Goal: Task Accomplishment & Management: Use online tool/utility

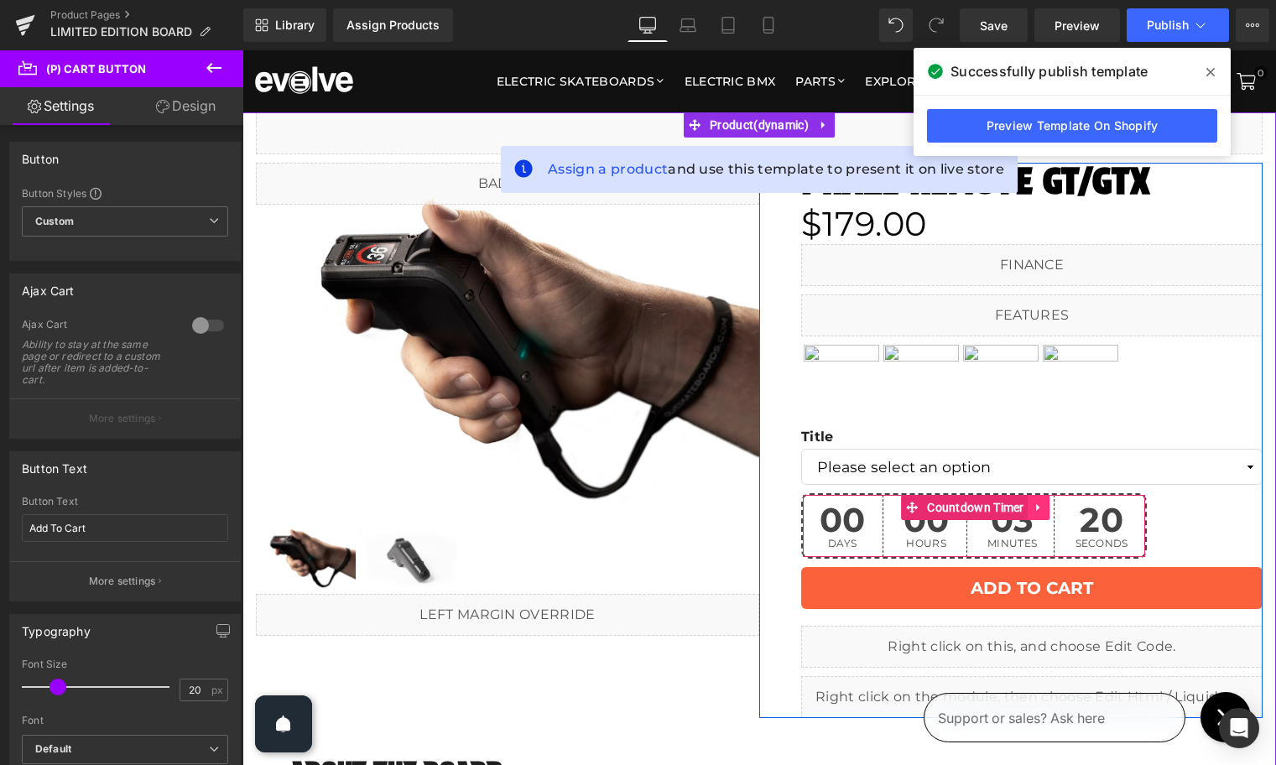
click at [1037, 508] on icon at bounding box center [1038, 508] width 3 height 8
click at [1052, 508] on icon at bounding box center [1051, 508] width 12 height 12
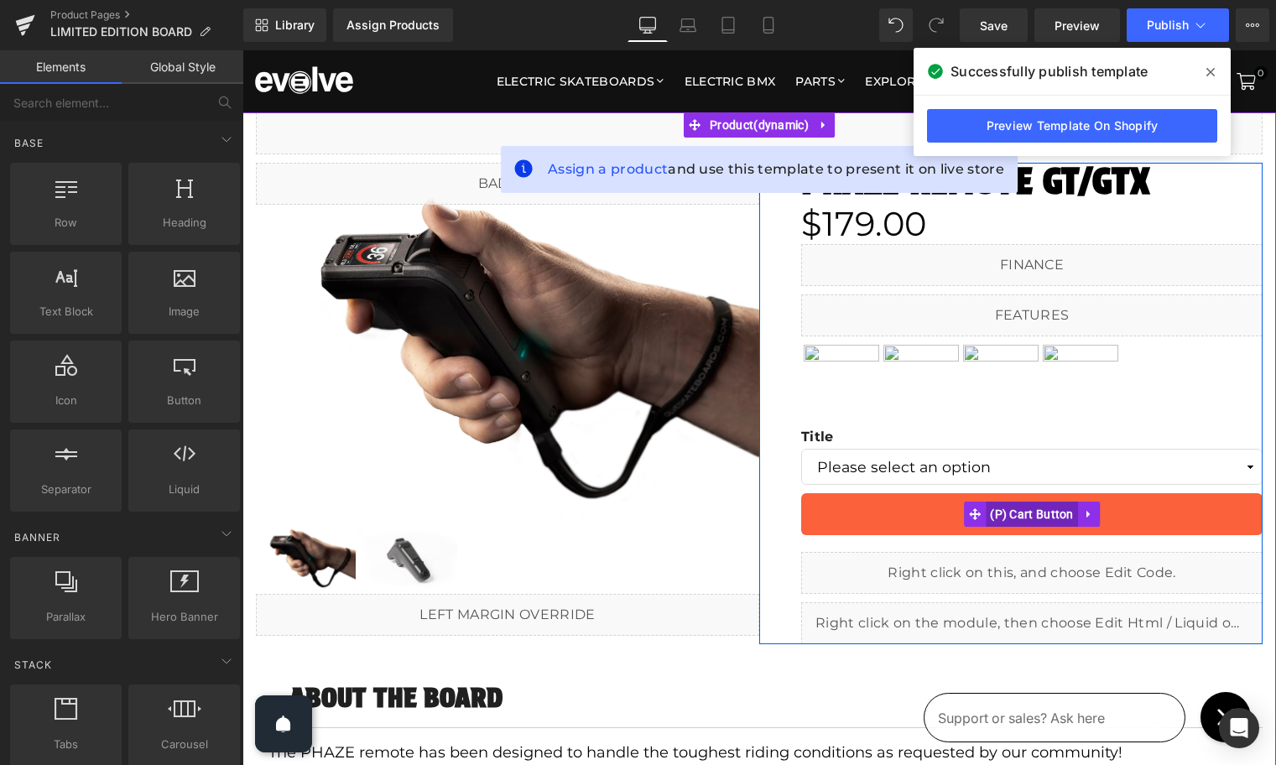
click at [1012, 519] on span "(P) Cart Button" at bounding box center [1032, 514] width 92 height 25
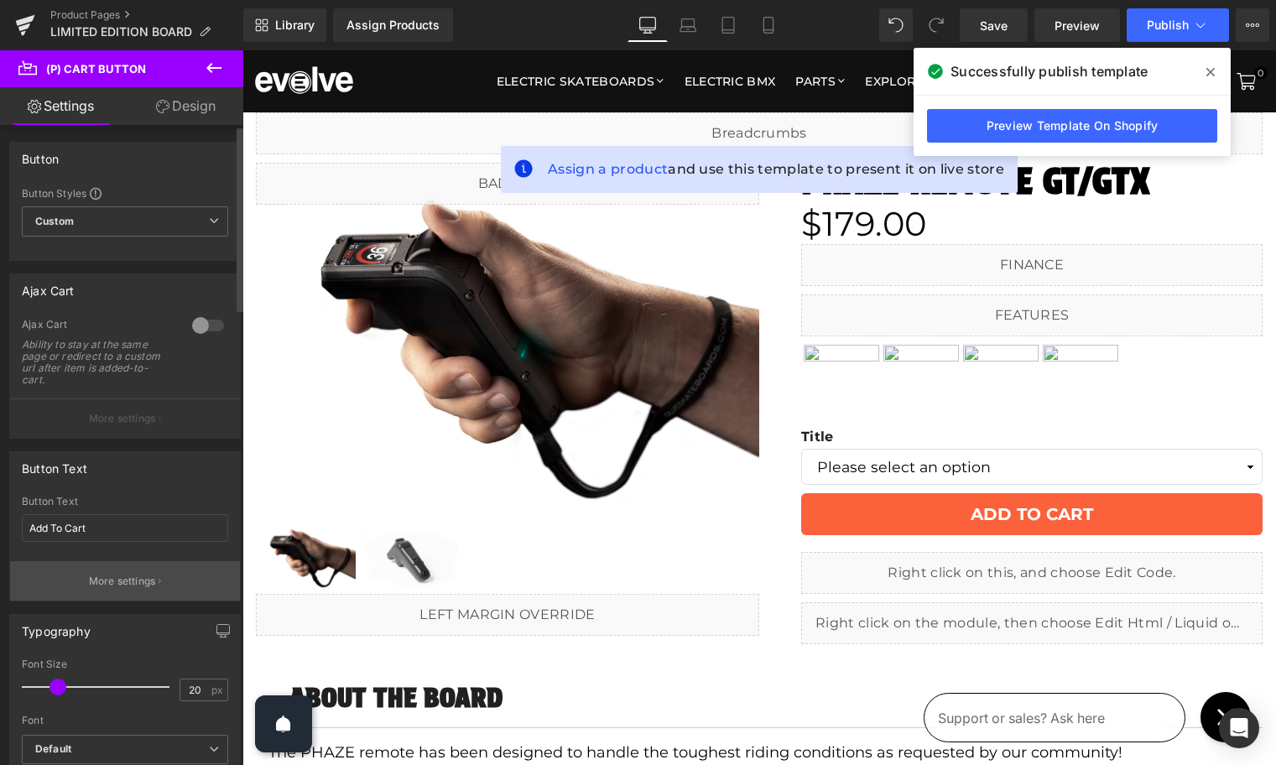
click at [117, 583] on p "More settings" at bounding box center [122, 581] width 67 height 15
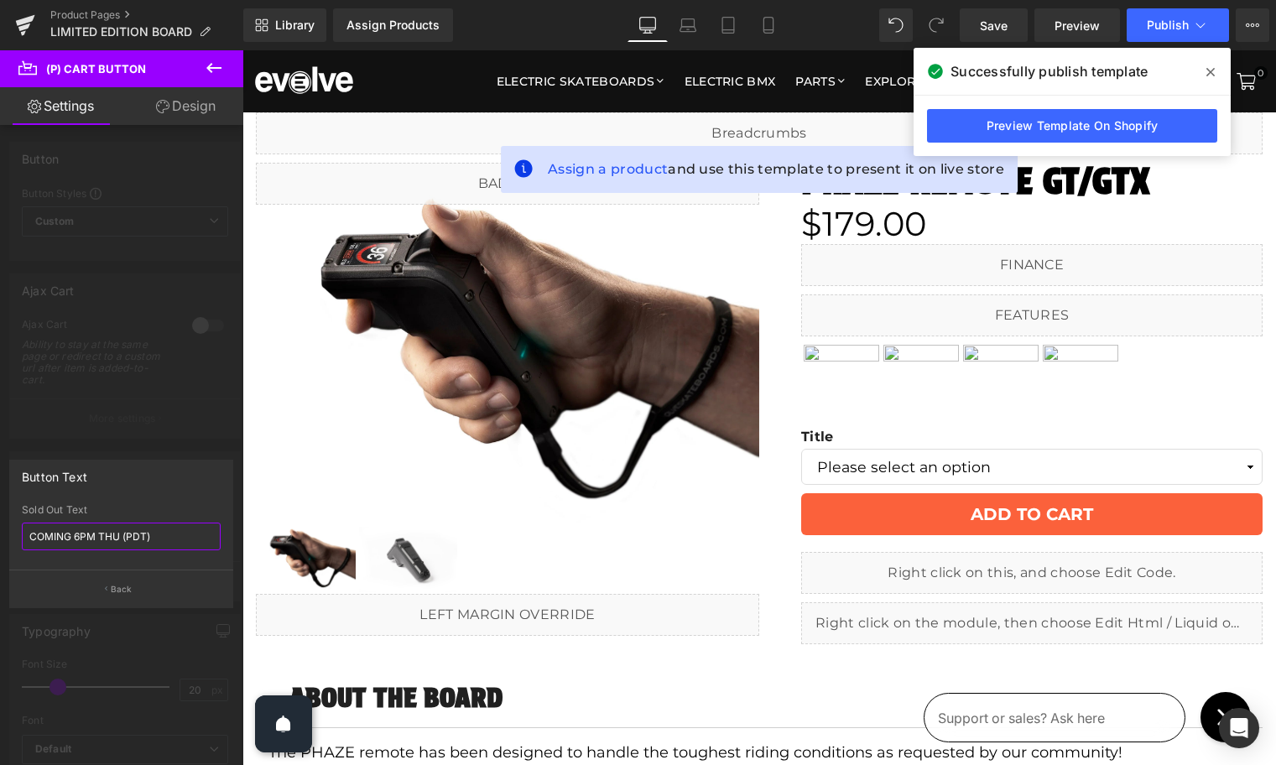
click at [85, 538] on input "COMING 6PM THU (PDT)" at bounding box center [121, 537] width 199 height 28
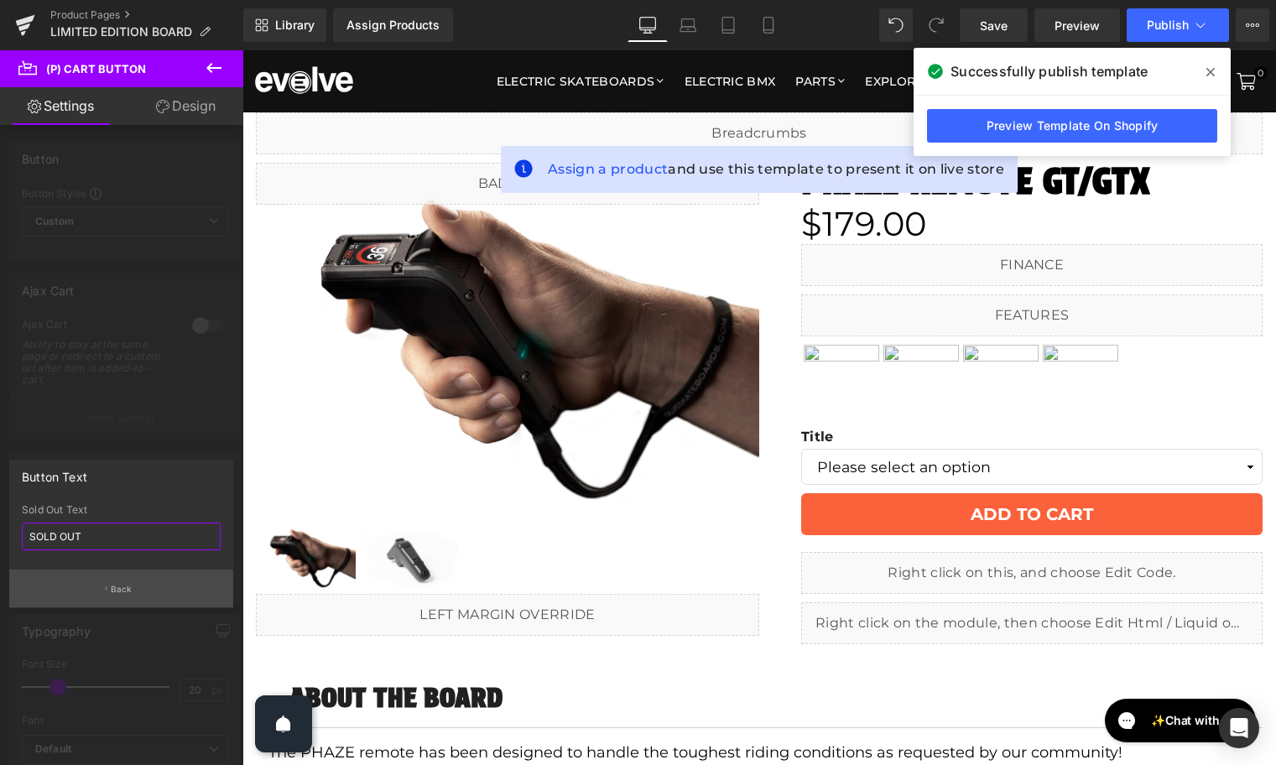
type input "SOLD OUT"
click at [99, 595] on button "Back" at bounding box center [121, 589] width 224 height 38
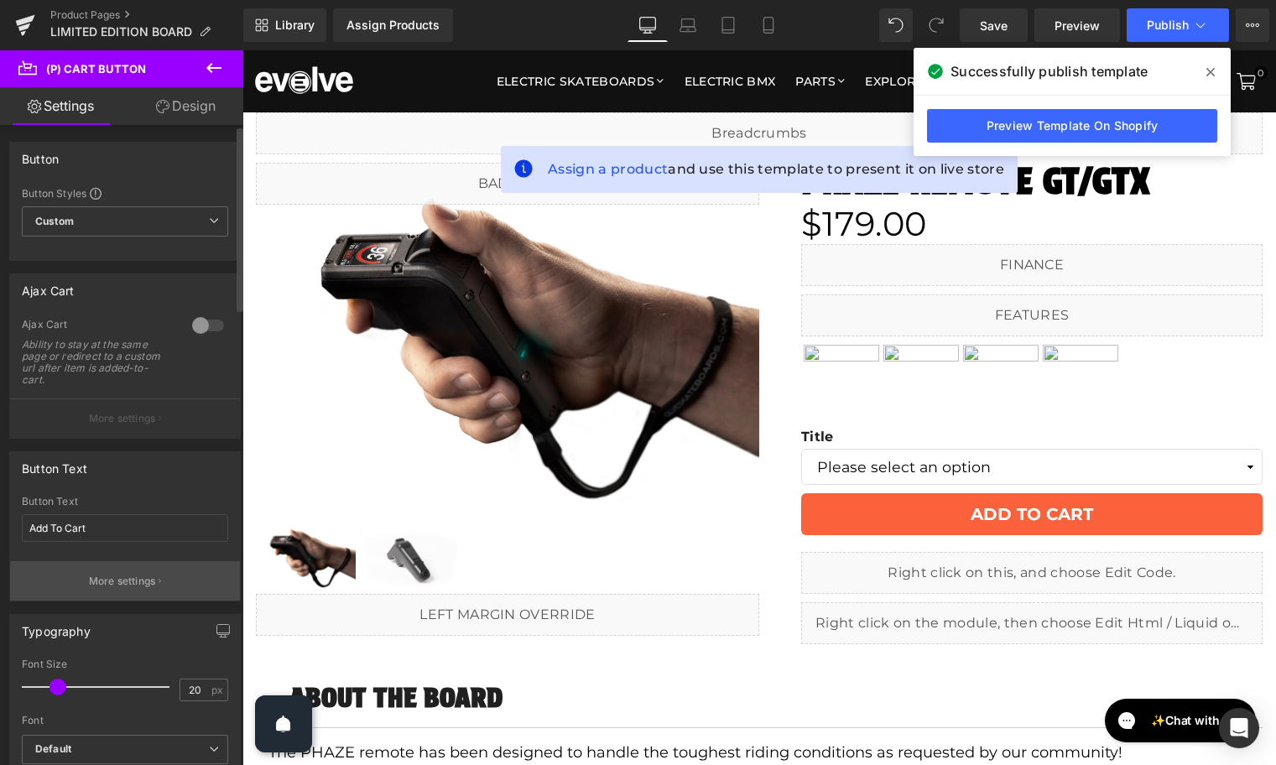
click at [107, 586] on p "More settings" at bounding box center [122, 581] width 67 height 15
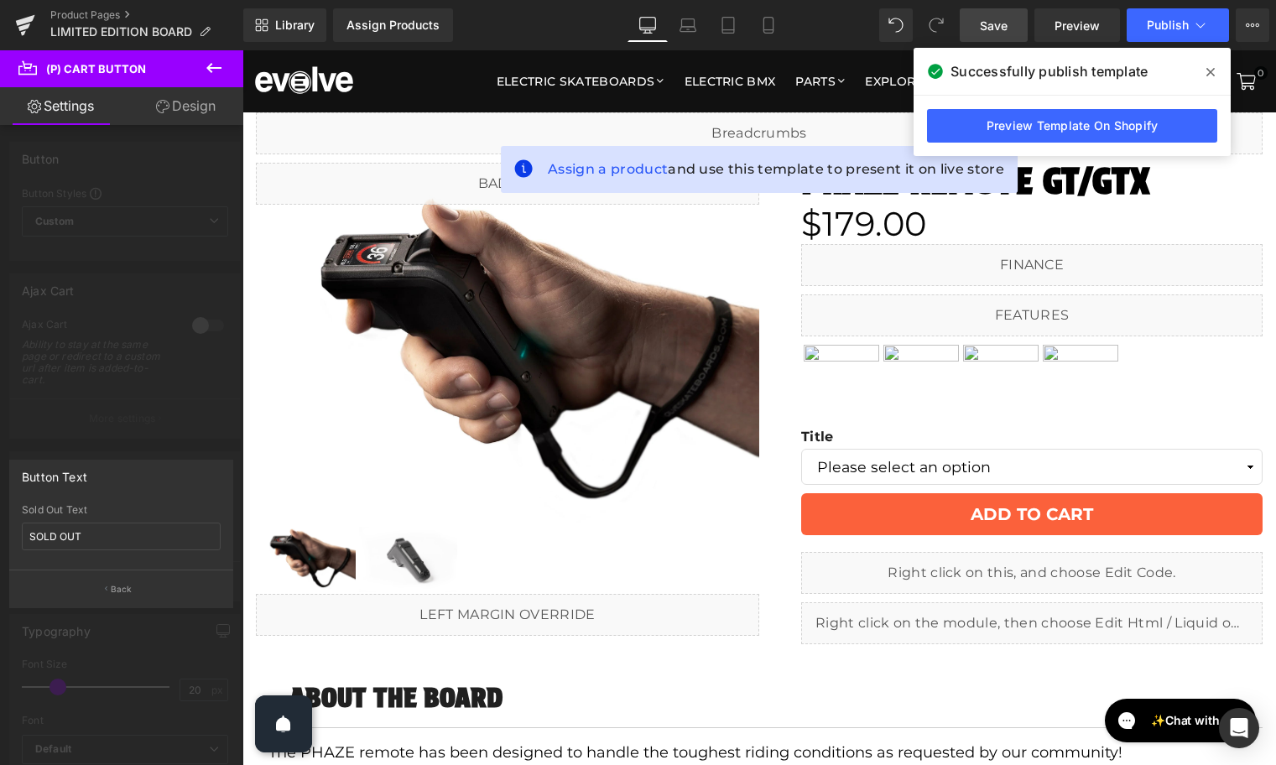
click at [995, 28] on span "Save" at bounding box center [994, 26] width 28 height 18
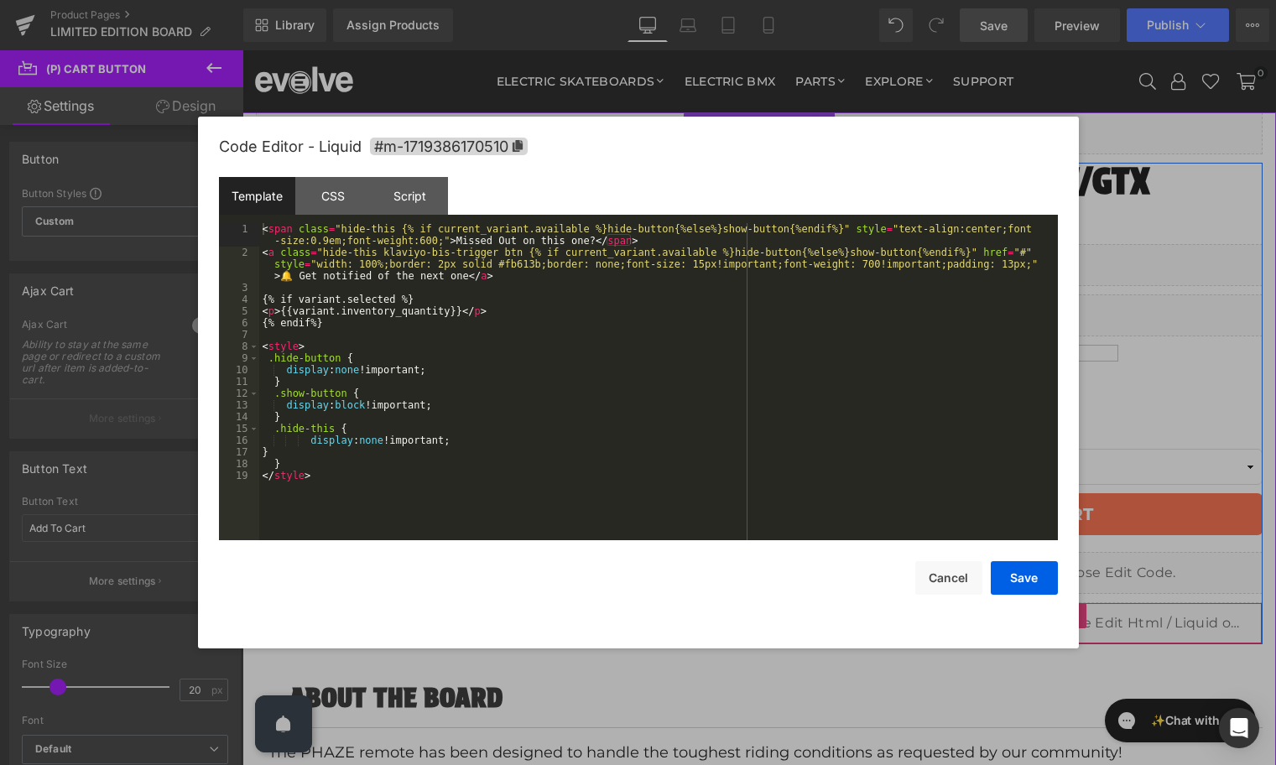
click at [1053, 618] on icon at bounding box center [1054, 616] width 12 height 13
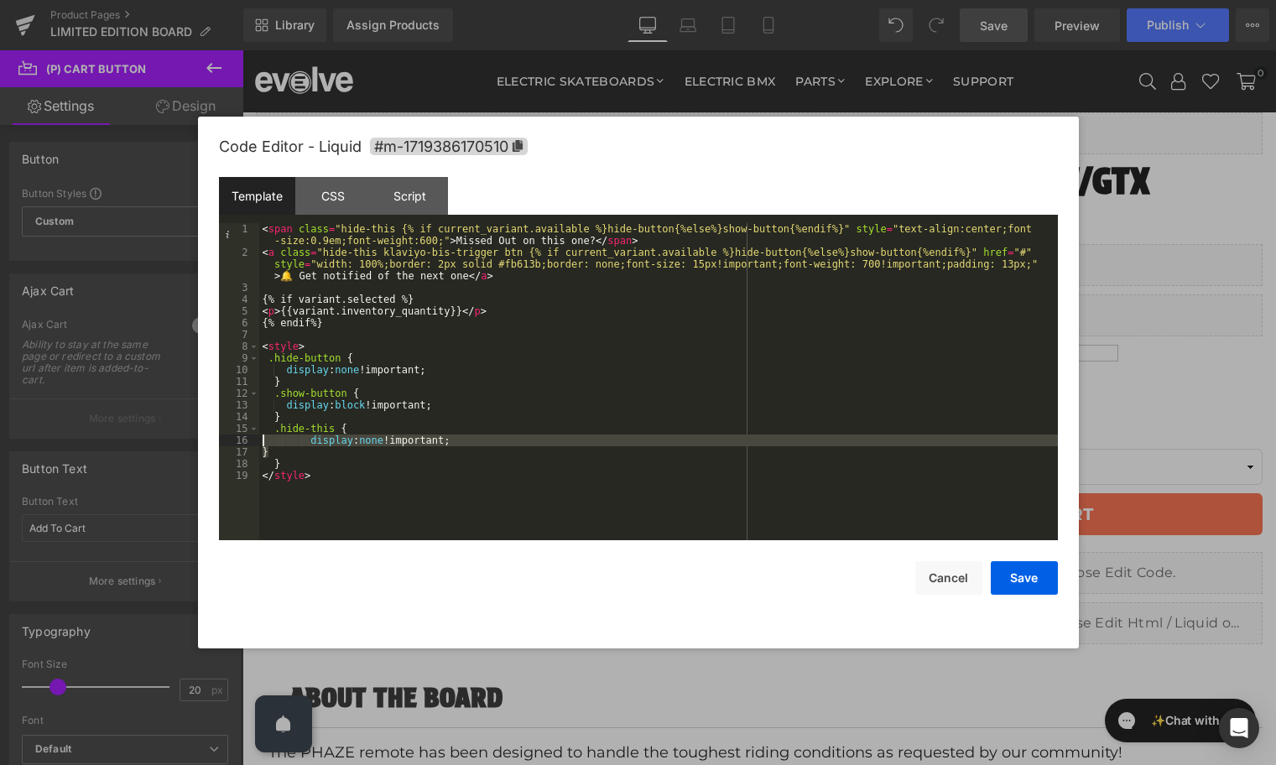
drag, startPoint x: 336, startPoint y: 449, endPoint x: 256, endPoint y: 435, distance: 80.8
click at [256, 435] on pre "1 2 3 4 5 6 7 8 9 10 11 12 13 14 15 16 17 18 19 < span class = "hide-this {% if…" at bounding box center [638, 381] width 839 height 317
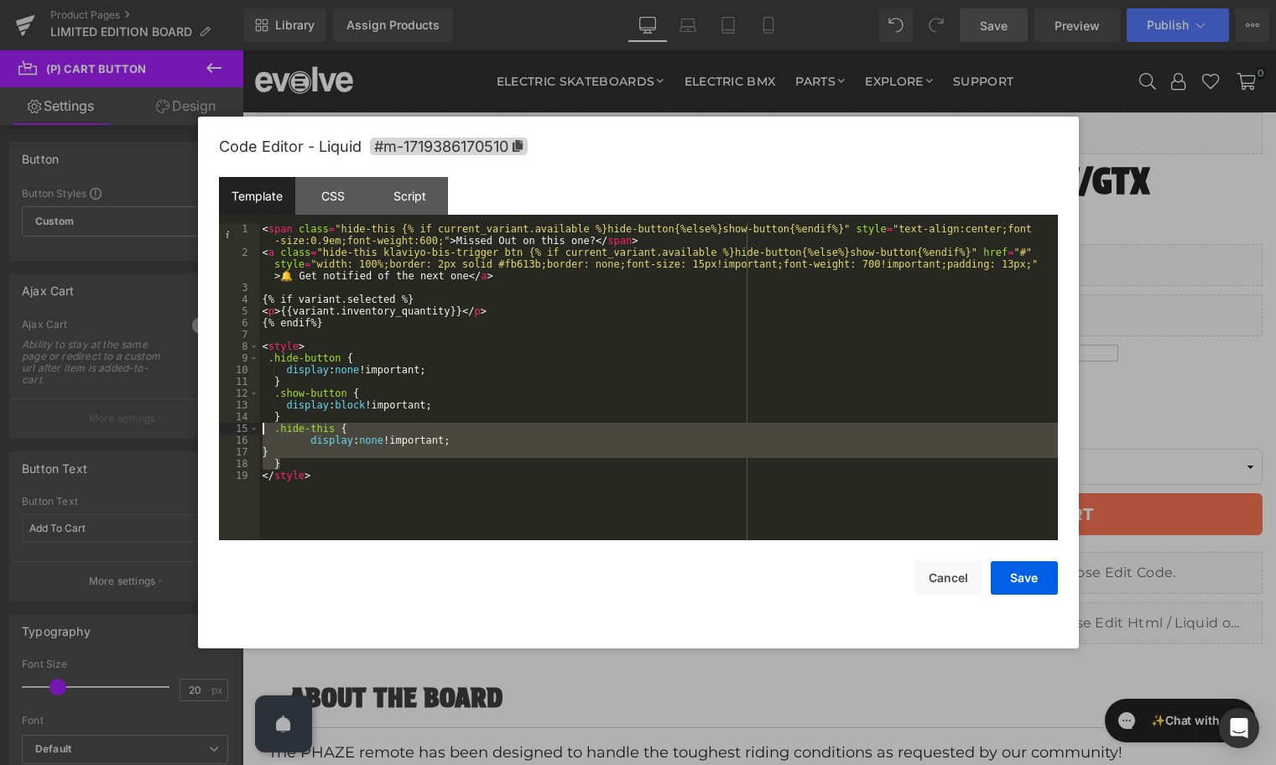
drag, startPoint x: 293, startPoint y: 460, endPoint x: 262, endPoint y: 429, distance: 43.9
click at [262, 429] on div "< span class = "hide-this {% if current_variant.available %}hide-button{%else%}…" at bounding box center [658, 399] width 799 height 352
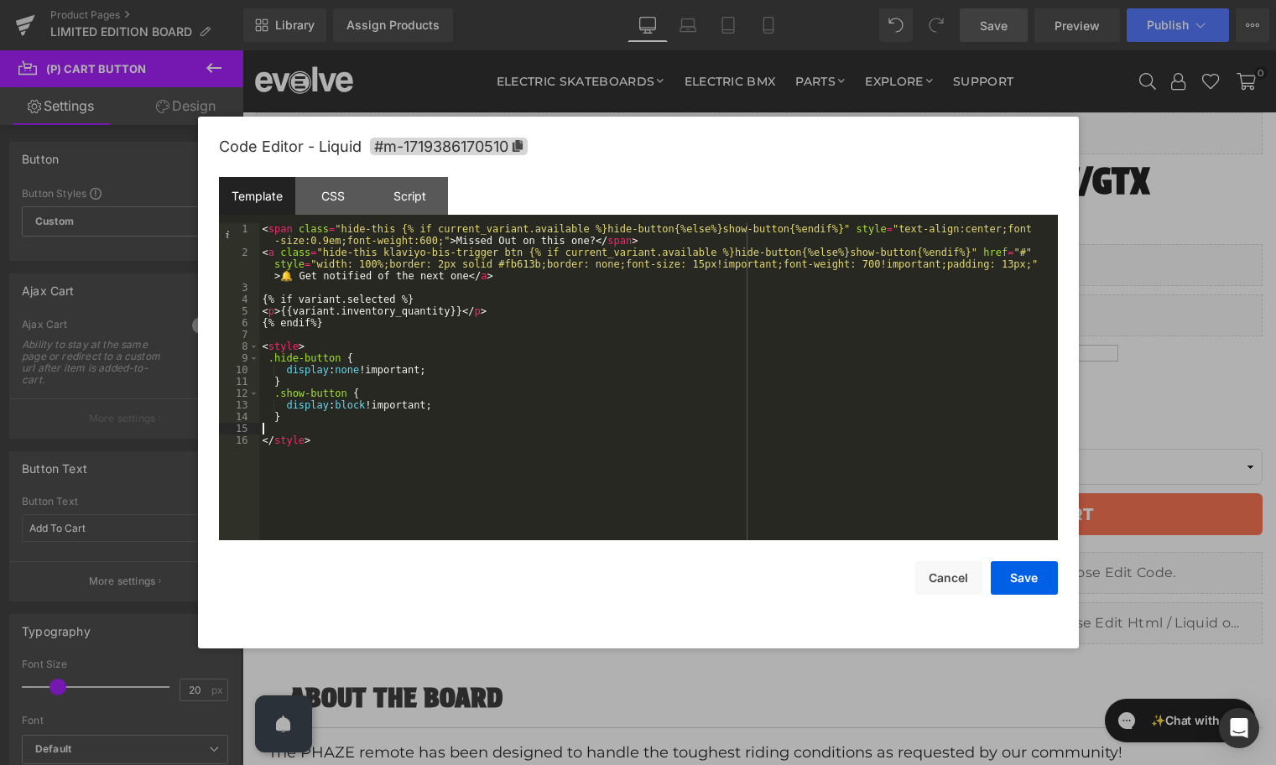
click at [352, 227] on div "< span class = "hide-this {% if current_variant.available %}hide-button{%else%}…" at bounding box center [658, 399] width 799 height 352
drag, startPoint x: 352, startPoint y: 227, endPoint x: 378, endPoint y: 229, distance: 25.3
click at [378, 229] on div "< span class = "hide-this {% if current_variant.available %}hide-button{%else%}…" at bounding box center [658, 399] width 799 height 352
click at [437, 486] on div "< span class = "{% if current_variant.available %}hide-button{%else%}show-butto…" at bounding box center [658, 399] width 799 height 352
click at [1019, 582] on button "Save" at bounding box center [1024, 578] width 67 height 34
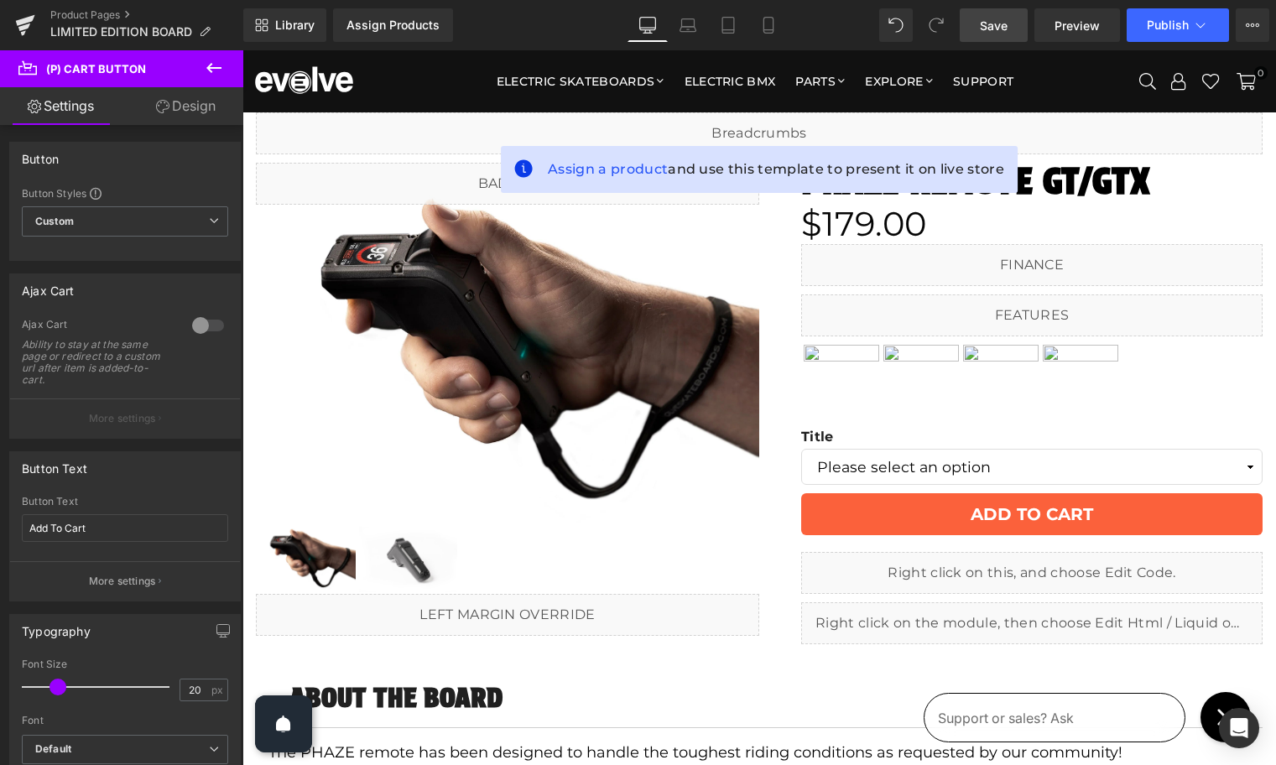
click at [983, 26] on span "Save" at bounding box center [994, 26] width 28 height 18
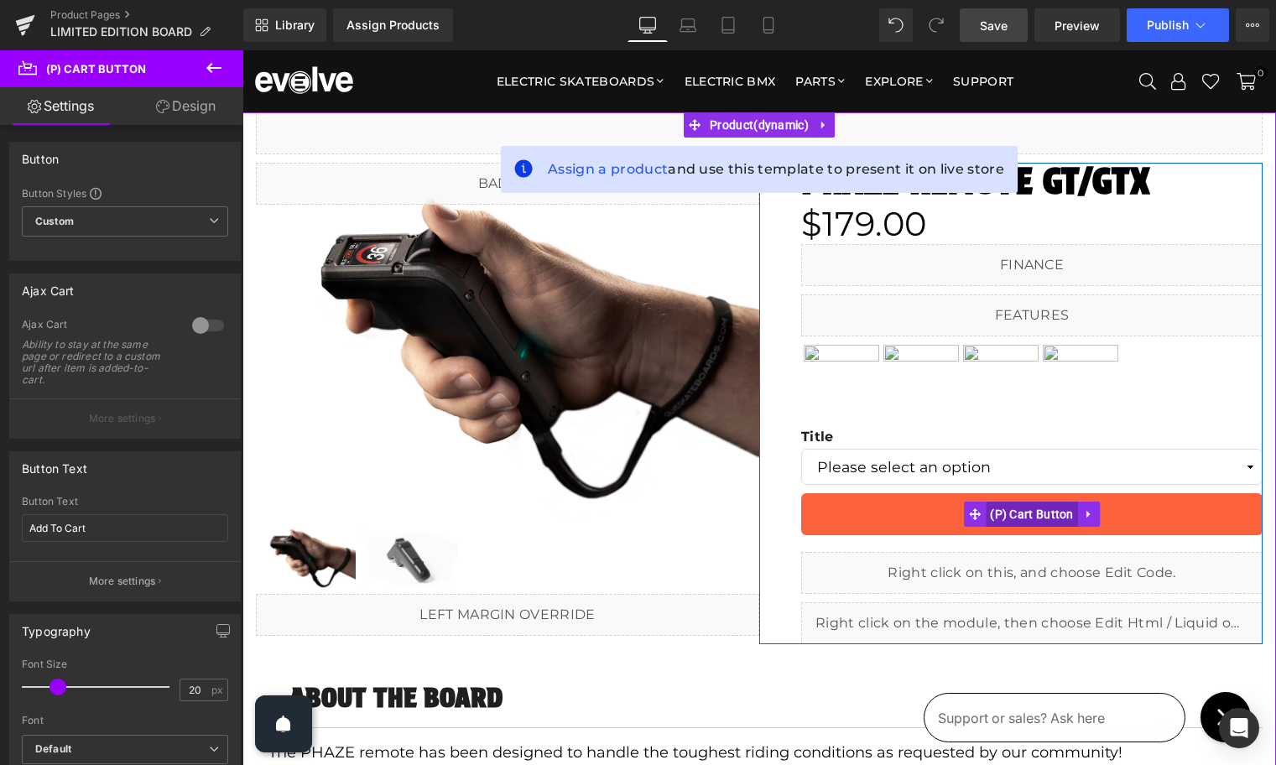
click at [1051, 514] on span "(P) Cart Button" at bounding box center [1032, 514] width 92 height 25
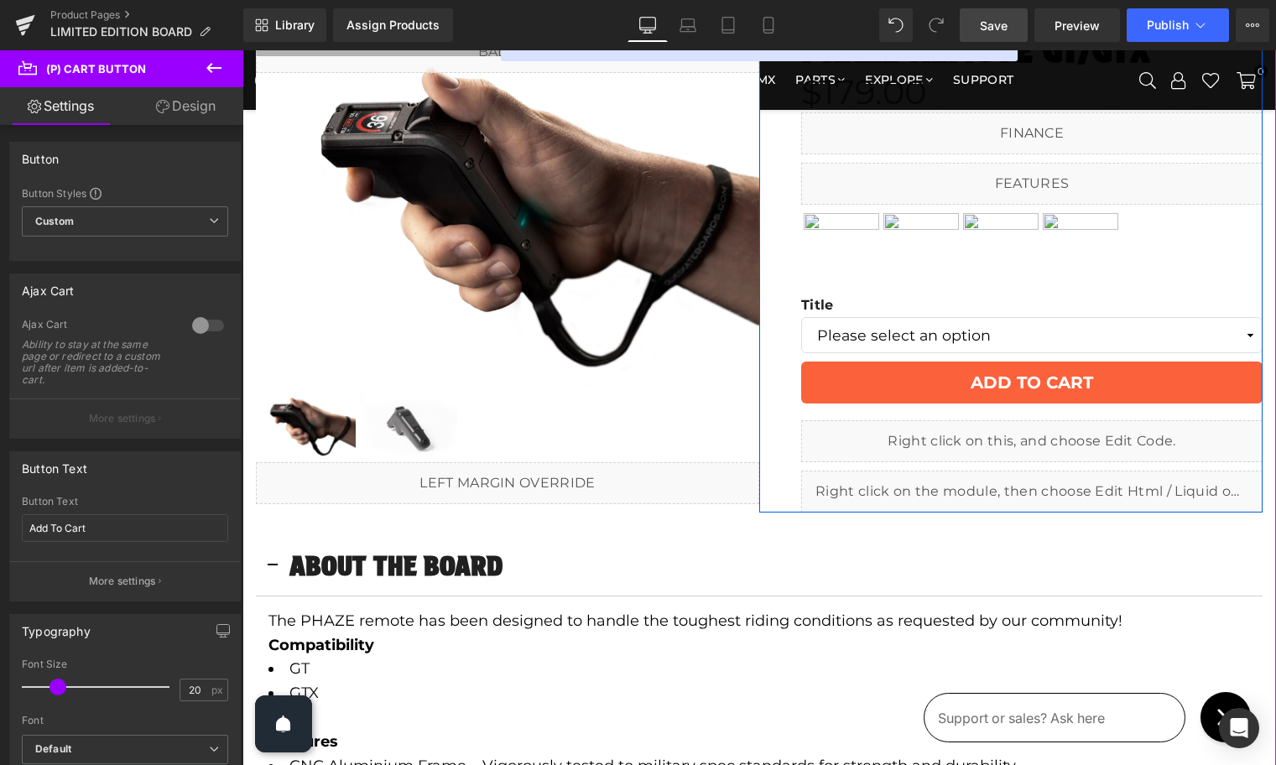
scroll to position [124, 0]
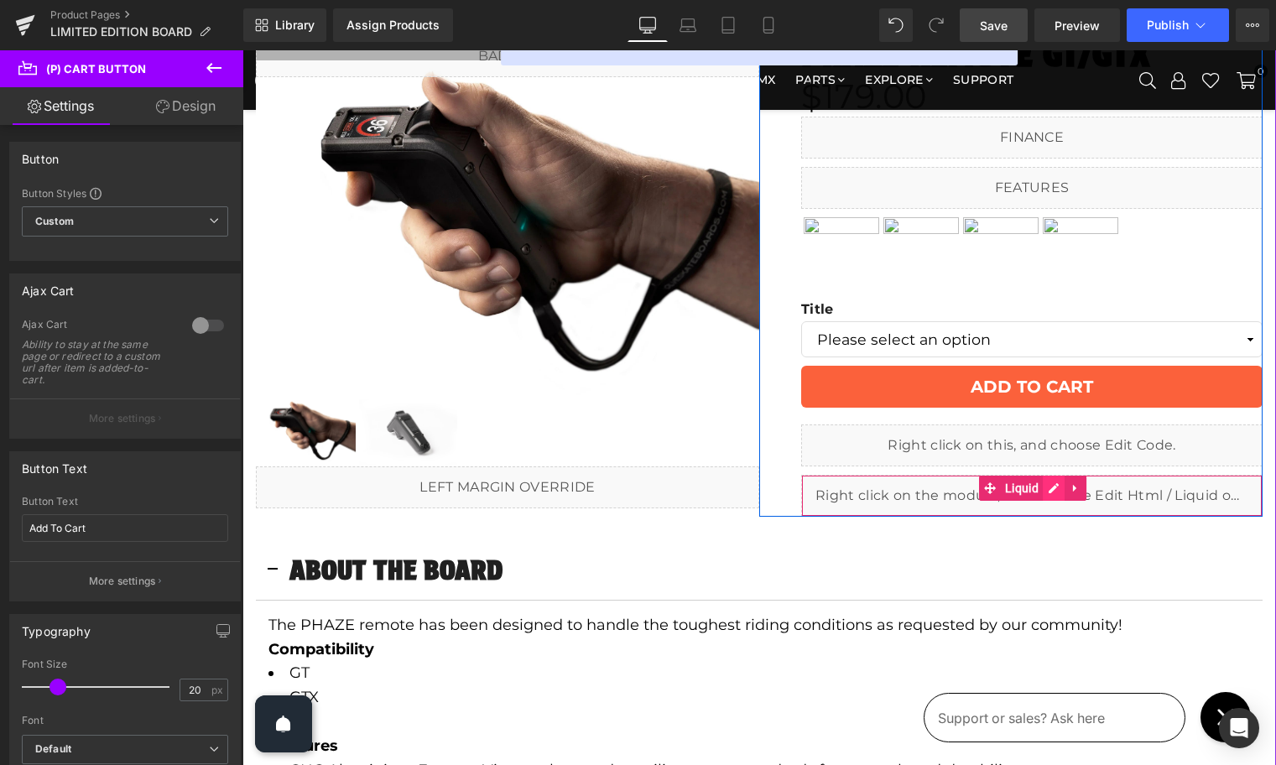
click at [1050, 488] on icon at bounding box center [1054, 488] width 10 height 10
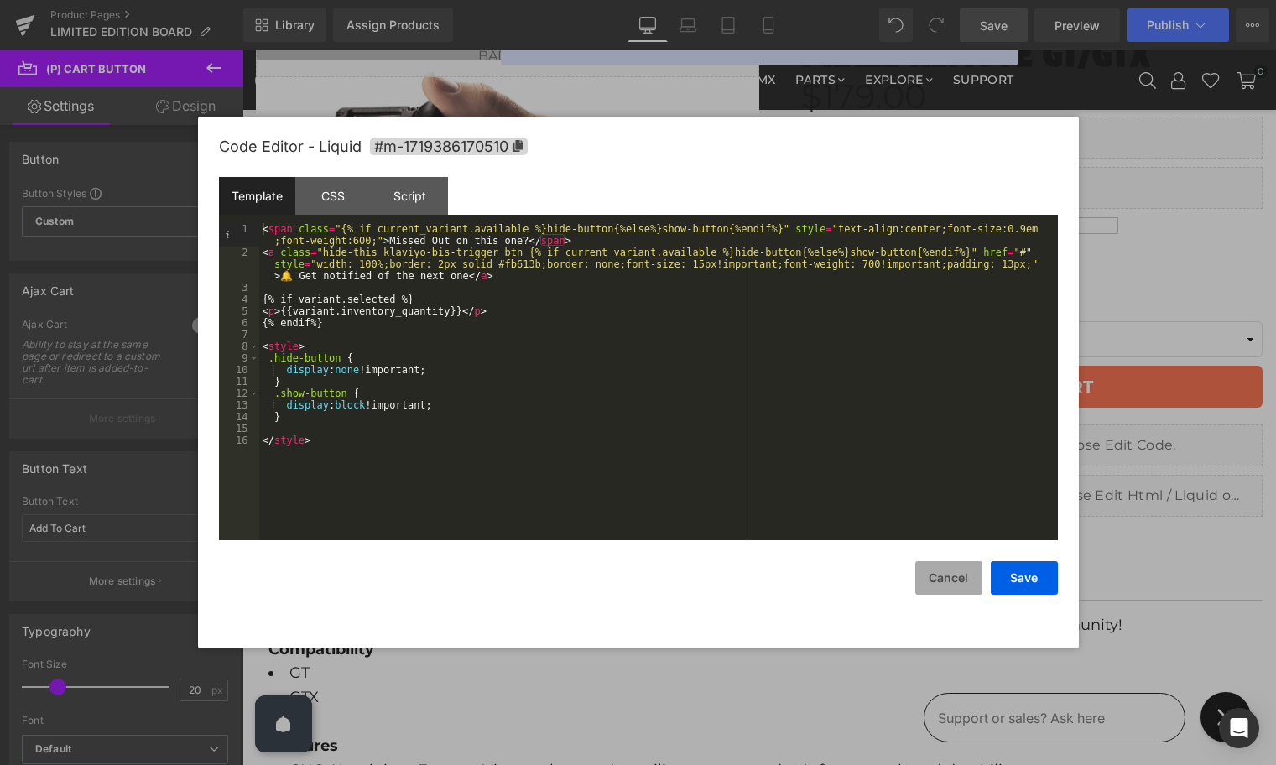
click at [947, 582] on button "Cancel" at bounding box center [948, 578] width 67 height 34
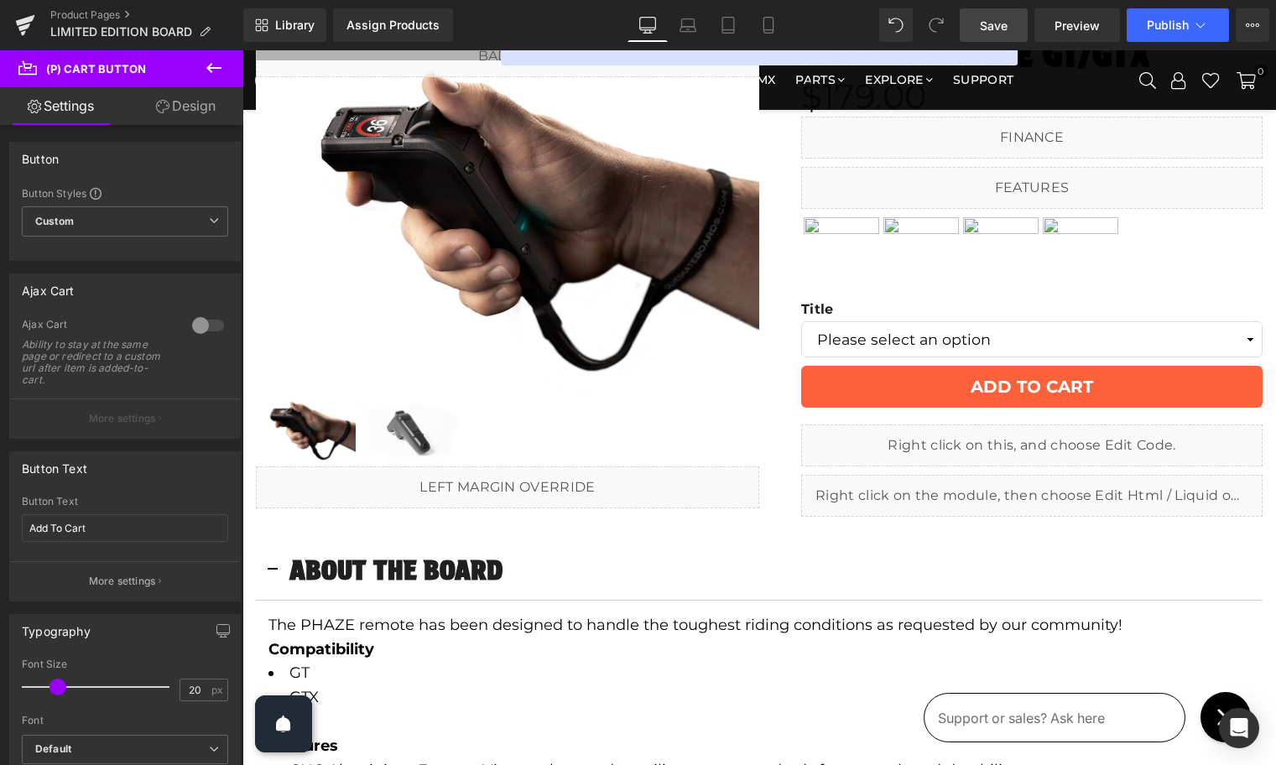
click at [998, 31] on span "Save" at bounding box center [994, 26] width 28 height 18
drag, startPoint x: 994, startPoint y: 29, endPoint x: 735, endPoint y: 136, distance: 280.3
click at [994, 29] on span "Save" at bounding box center [994, 26] width 28 height 18
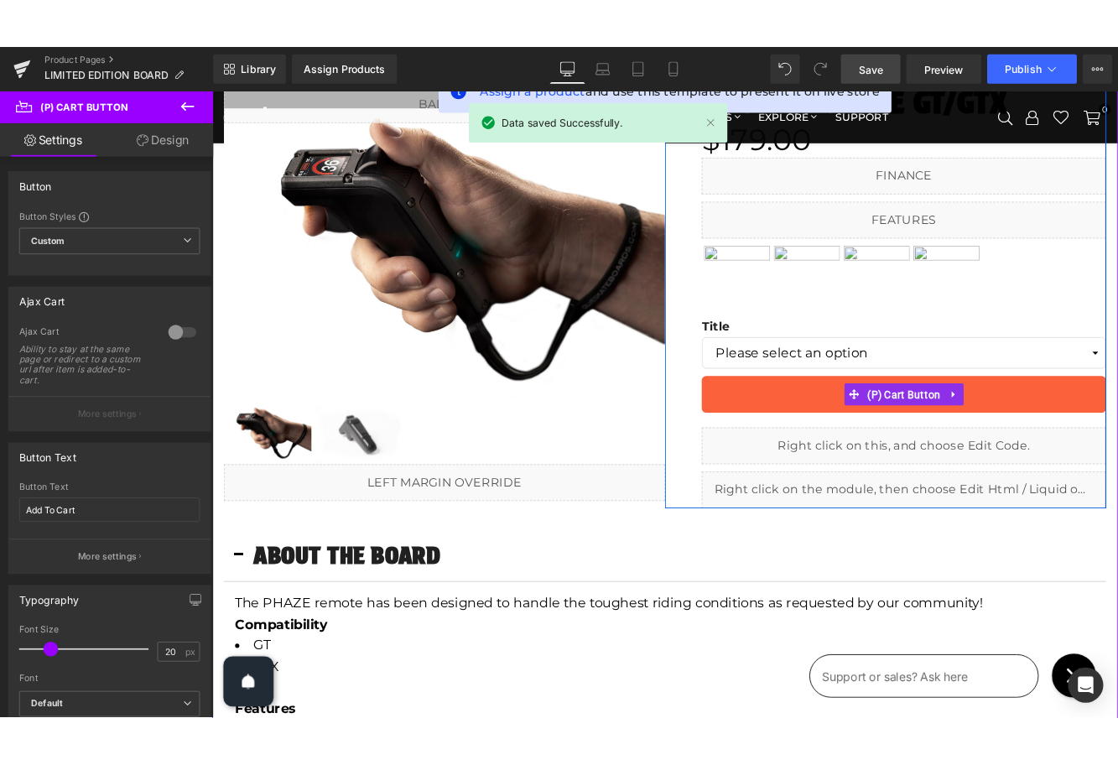
scroll to position [0, 0]
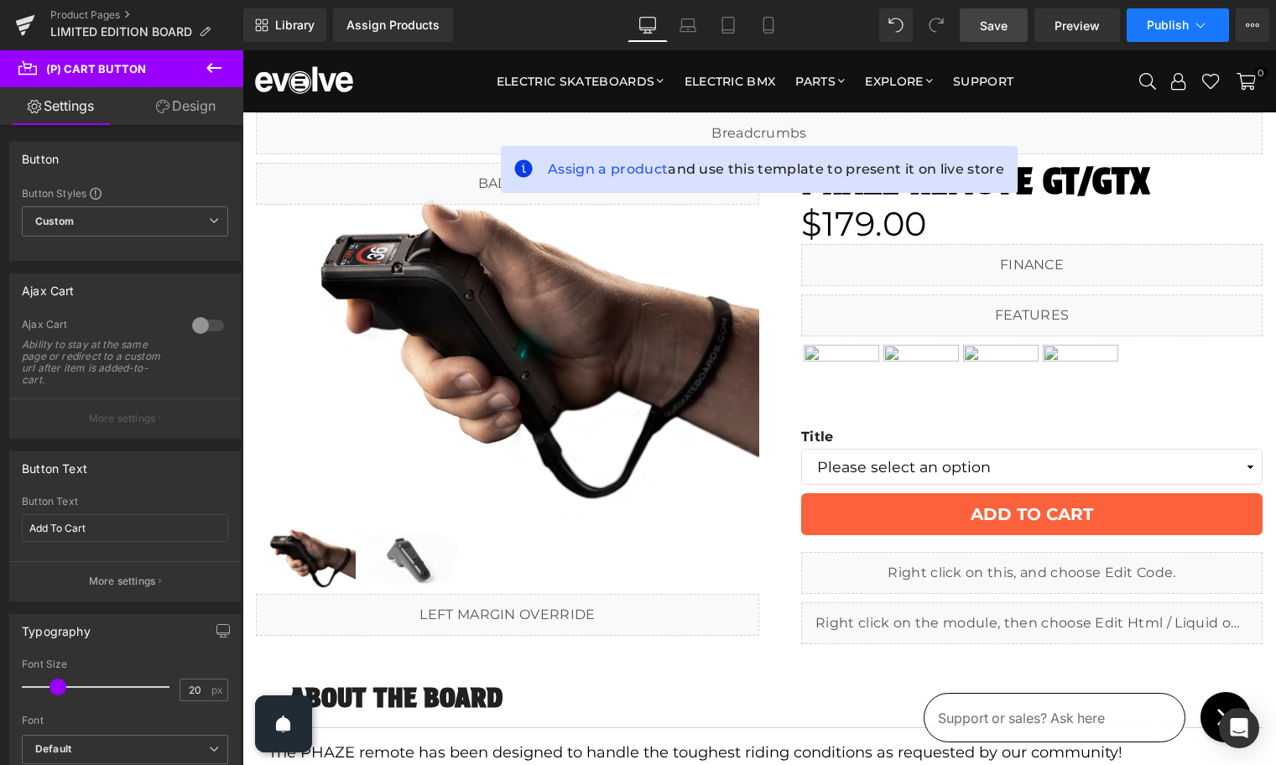
click at [1155, 25] on span "Publish" at bounding box center [1168, 24] width 42 height 13
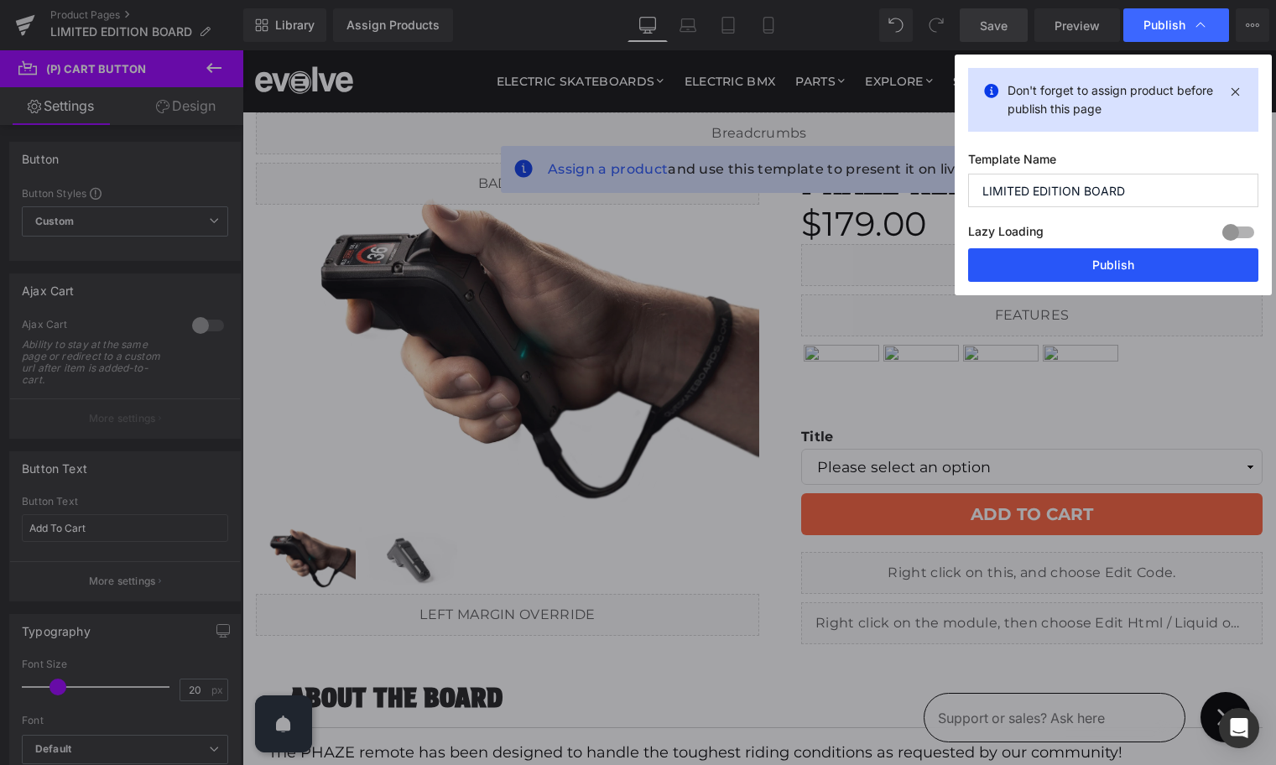
click at [1116, 259] on button "Publish" at bounding box center [1113, 265] width 290 height 34
